Goal: Navigation & Orientation: Find specific page/section

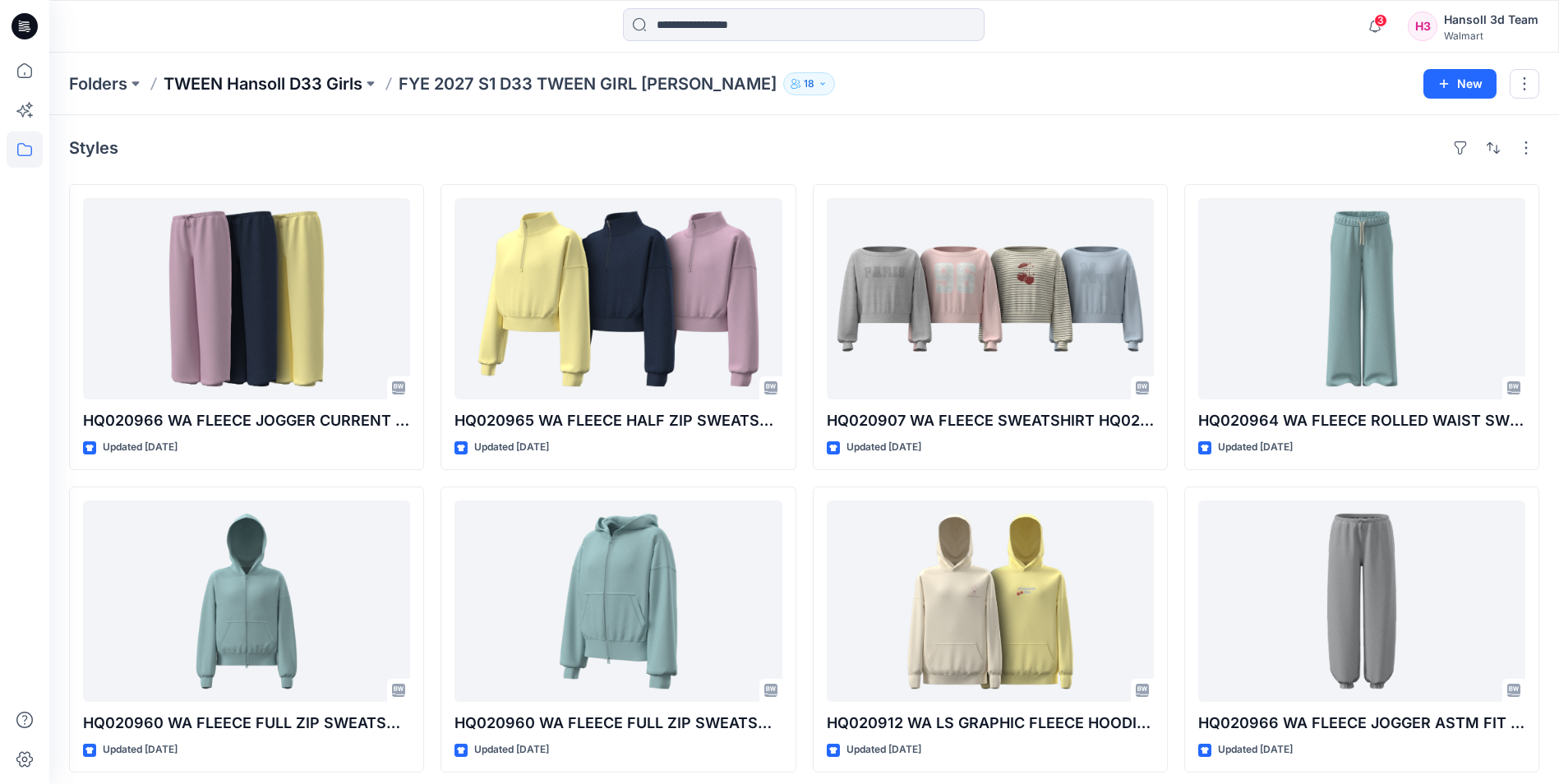
click at [322, 84] on p "TWEEN Hansoll D33 Girls" at bounding box center [263, 84] width 199 height 23
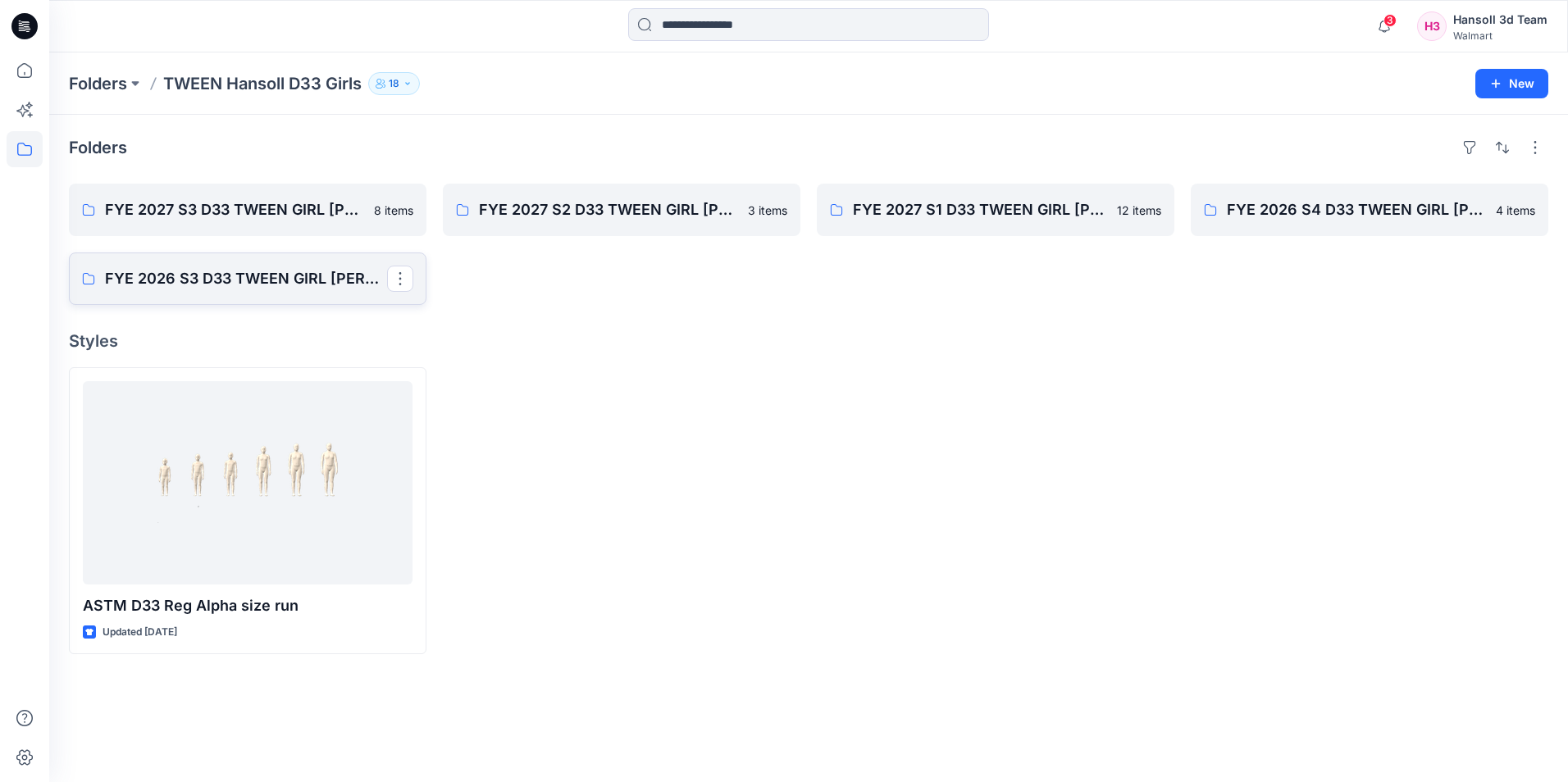
click at [205, 281] on p "FYE 2026 S3 D33 TWEEN GIRL [PERSON_NAME]" at bounding box center [246, 279] width 282 height 23
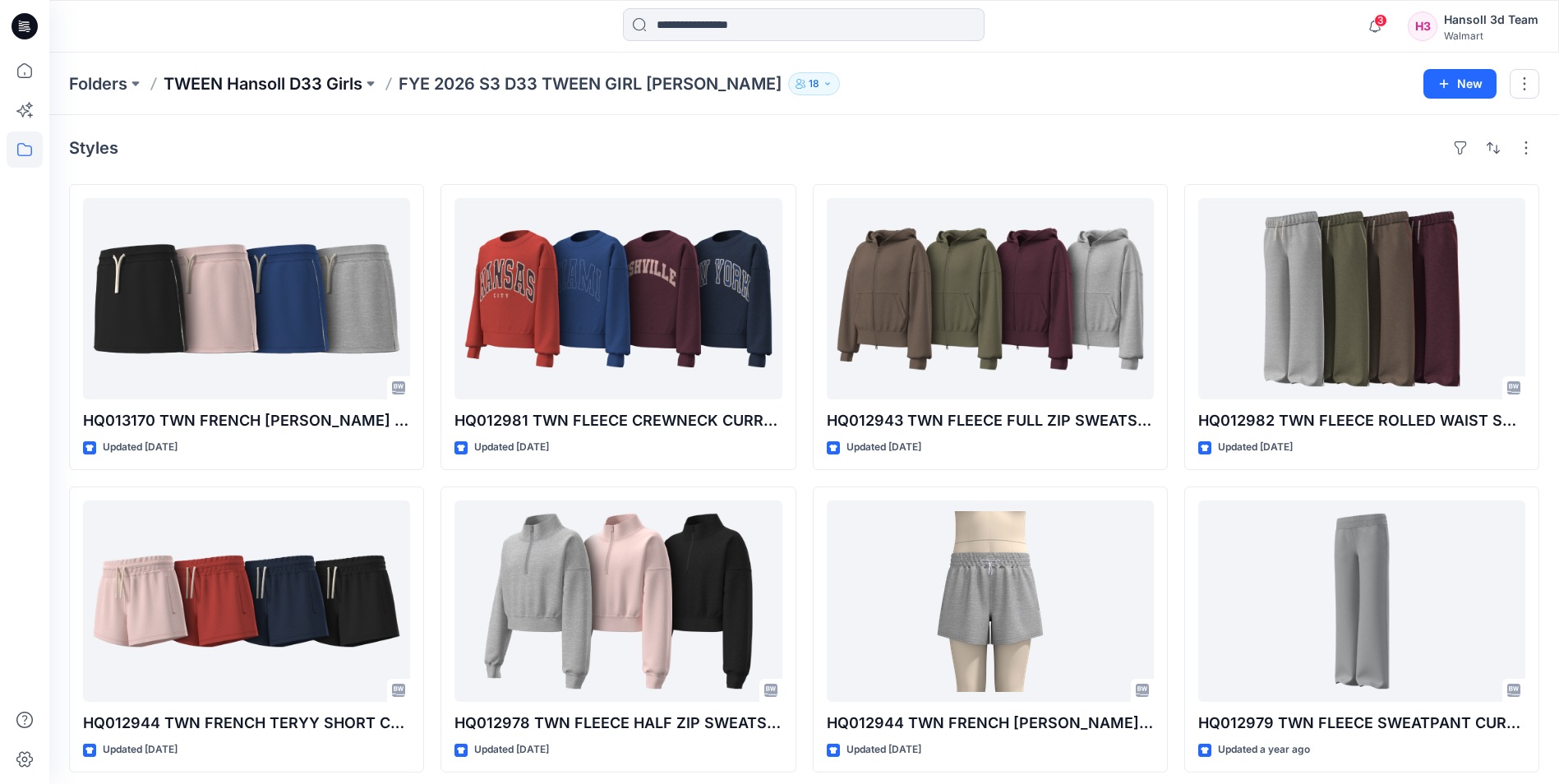
click at [289, 83] on p "TWEEN Hansoll D33 Girls" at bounding box center [263, 84] width 199 height 23
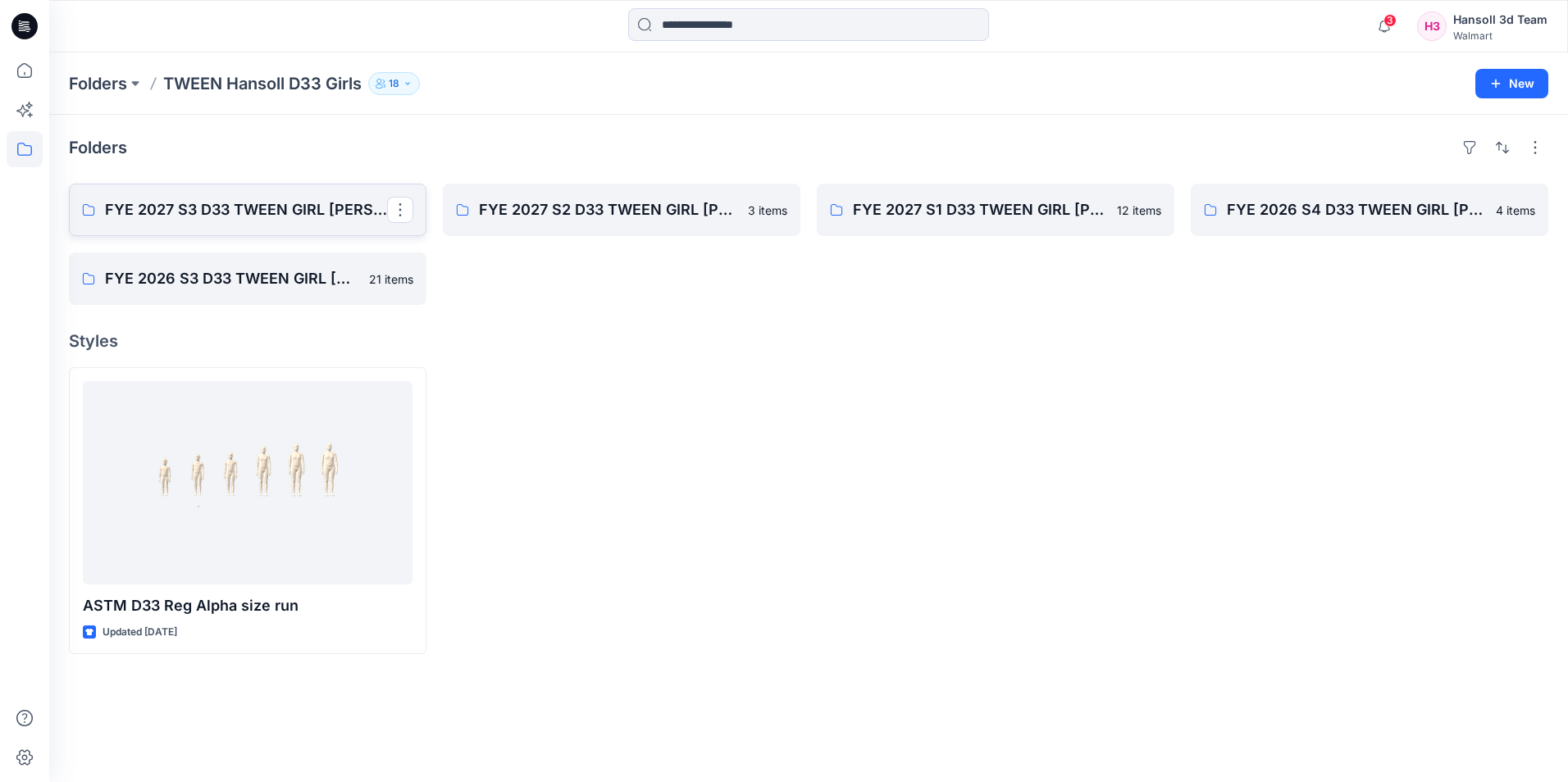
click at [312, 210] on p "FYE 2027 S3 D33 TWEEN GIRL [PERSON_NAME]" at bounding box center [246, 210] width 282 height 23
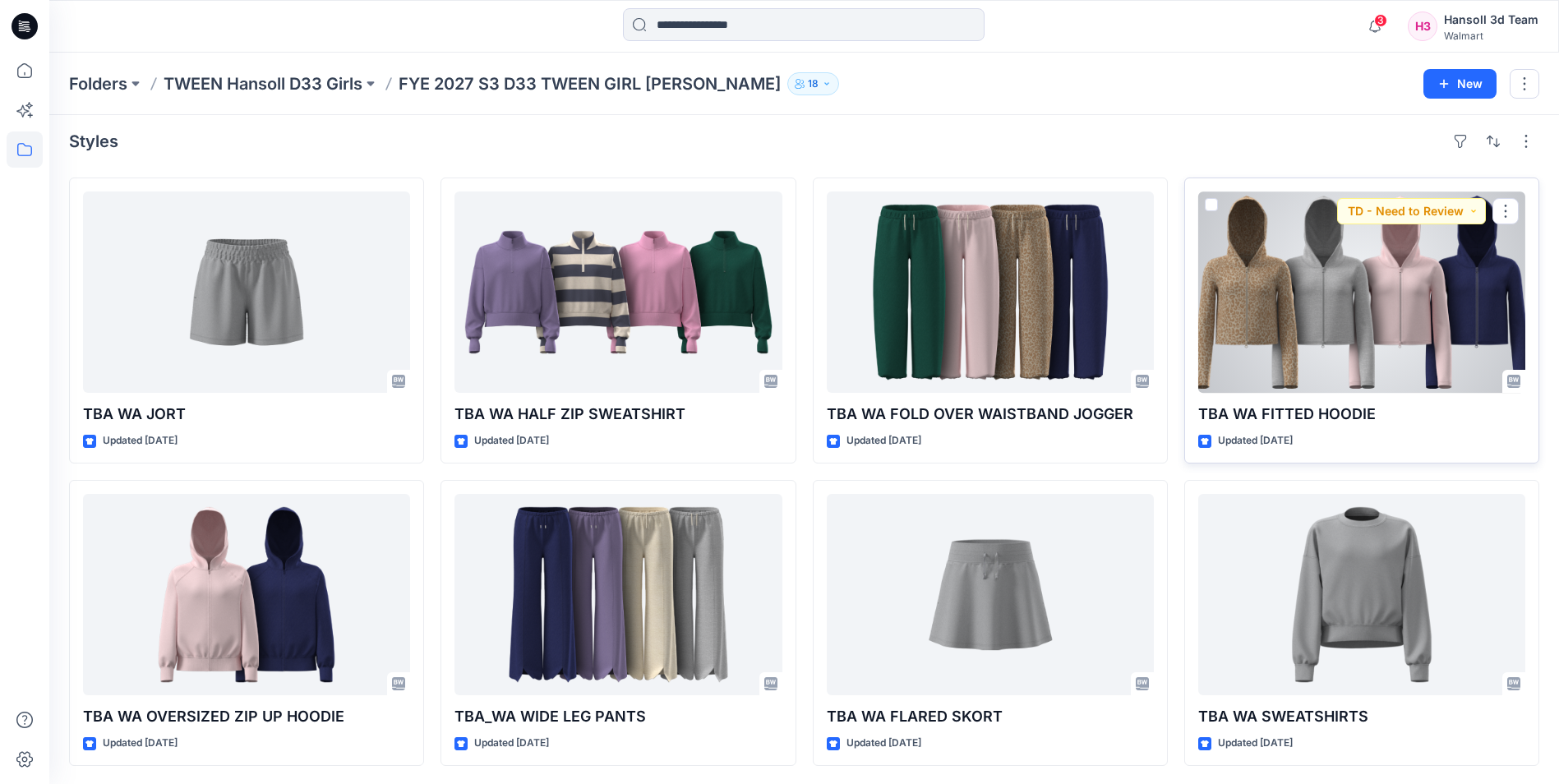
scroll to position [8, 0]
